Goal: Information Seeking & Learning: Learn about a topic

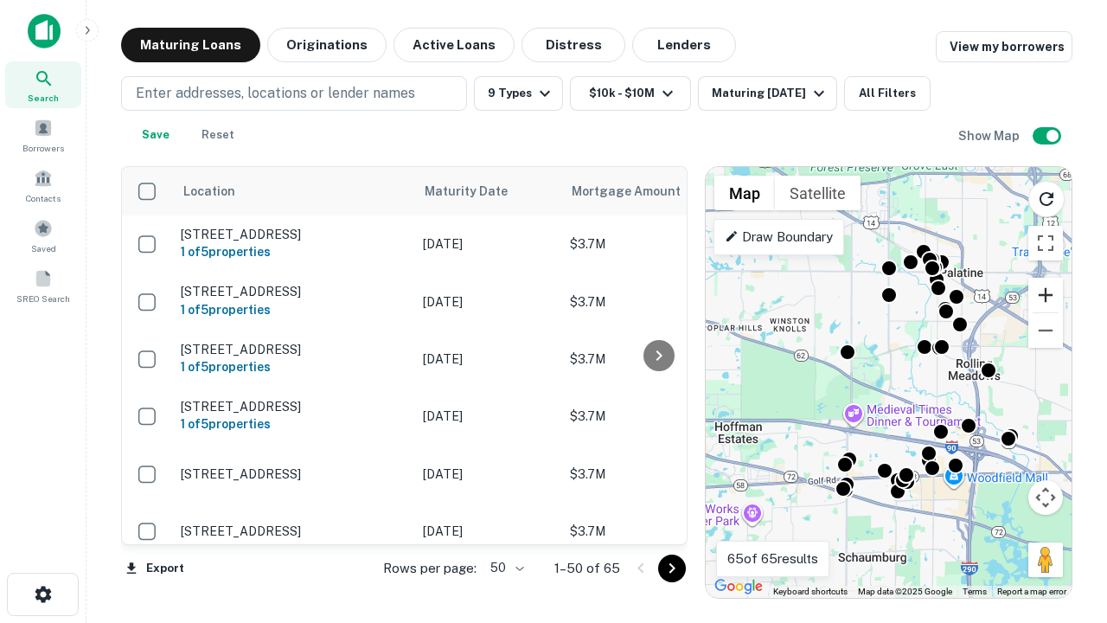
click at [1045, 295] on button "Zoom in" at bounding box center [1045, 295] width 35 height 35
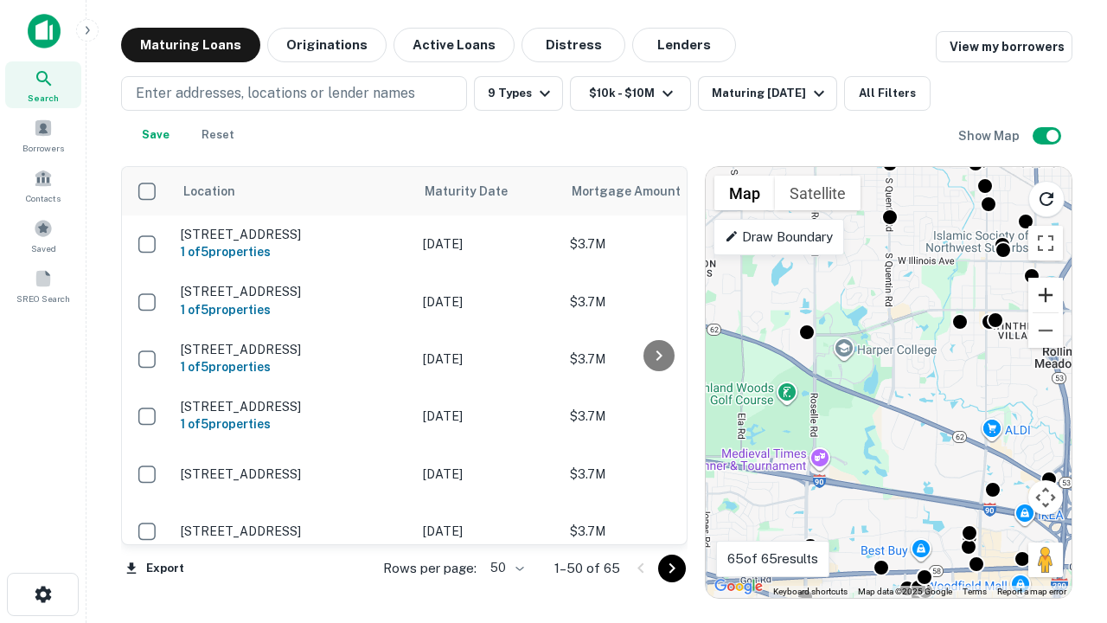
click at [1045, 295] on button "Zoom in" at bounding box center [1045, 295] width 35 height 35
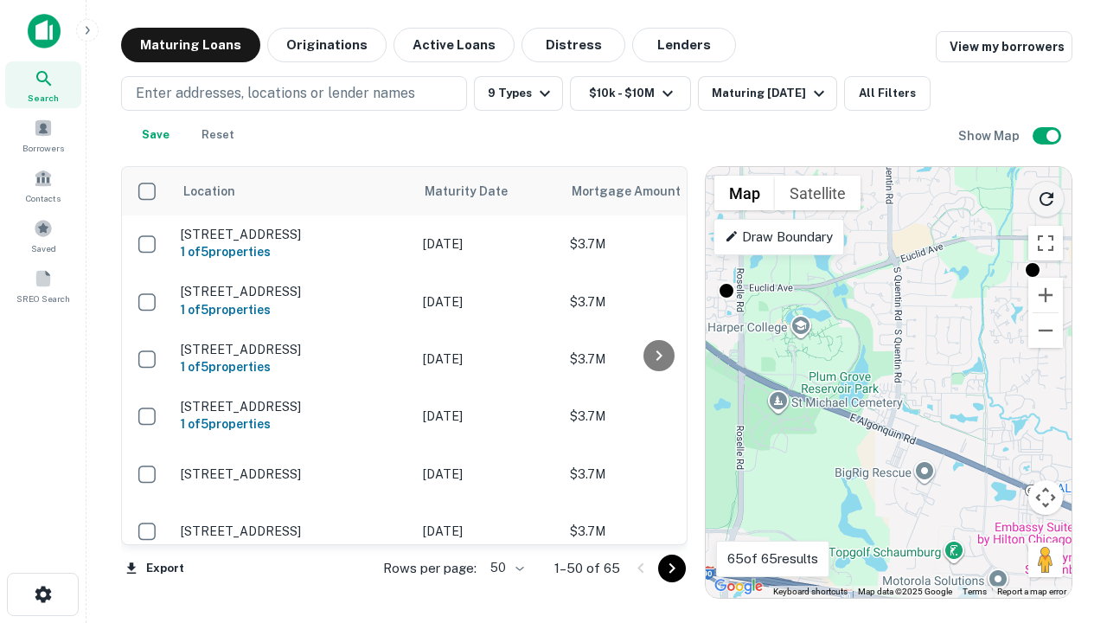
click at [1046, 195] on icon "Reload search area" at bounding box center [1046, 199] width 21 height 21
